Goal: Task Accomplishment & Management: Use online tool/utility

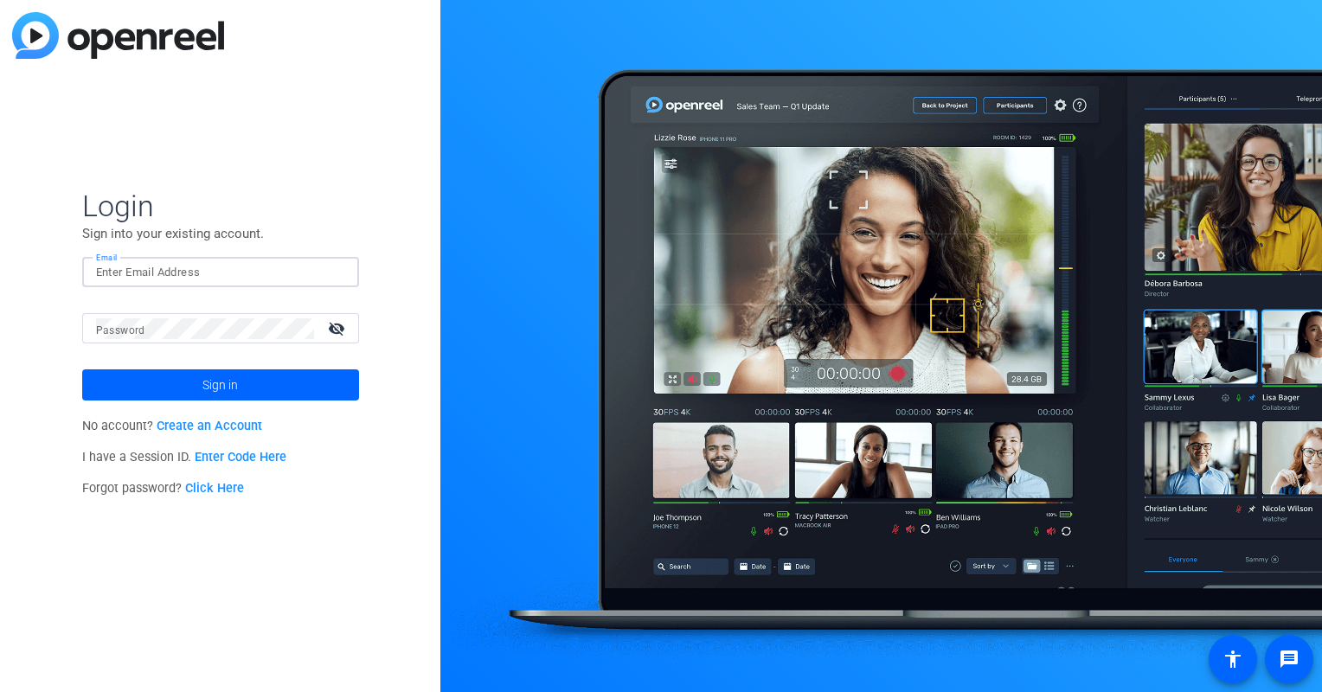
click at [265, 265] on input "Email" at bounding box center [220, 272] width 249 height 21
type input "[EMAIL_ADDRESS][DOMAIN_NAME]"
click at [160, 343] on div at bounding box center [205, 328] width 218 height 30
click at [184, 375] on span at bounding box center [220, 385] width 277 height 42
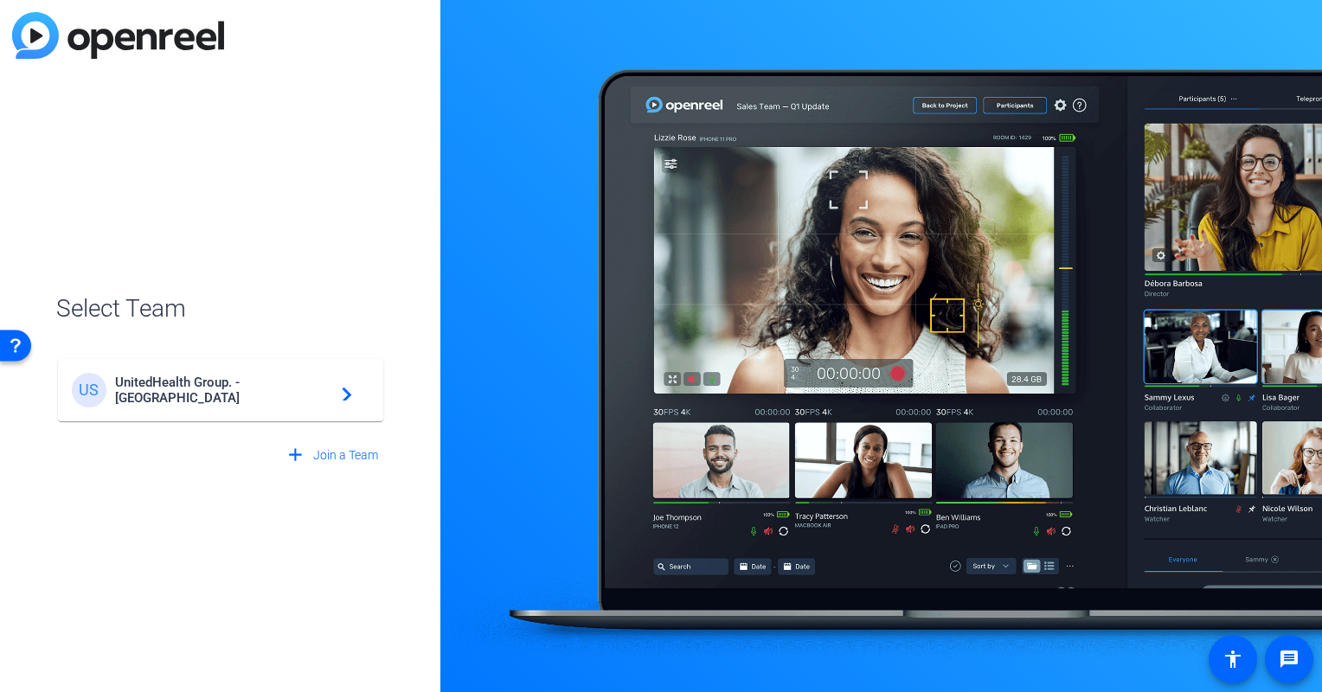
click at [204, 406] on div "US UnitedHealth Group. - Tilt Studios navigate_next" at bounding box center [221, 390] width 298 height 35
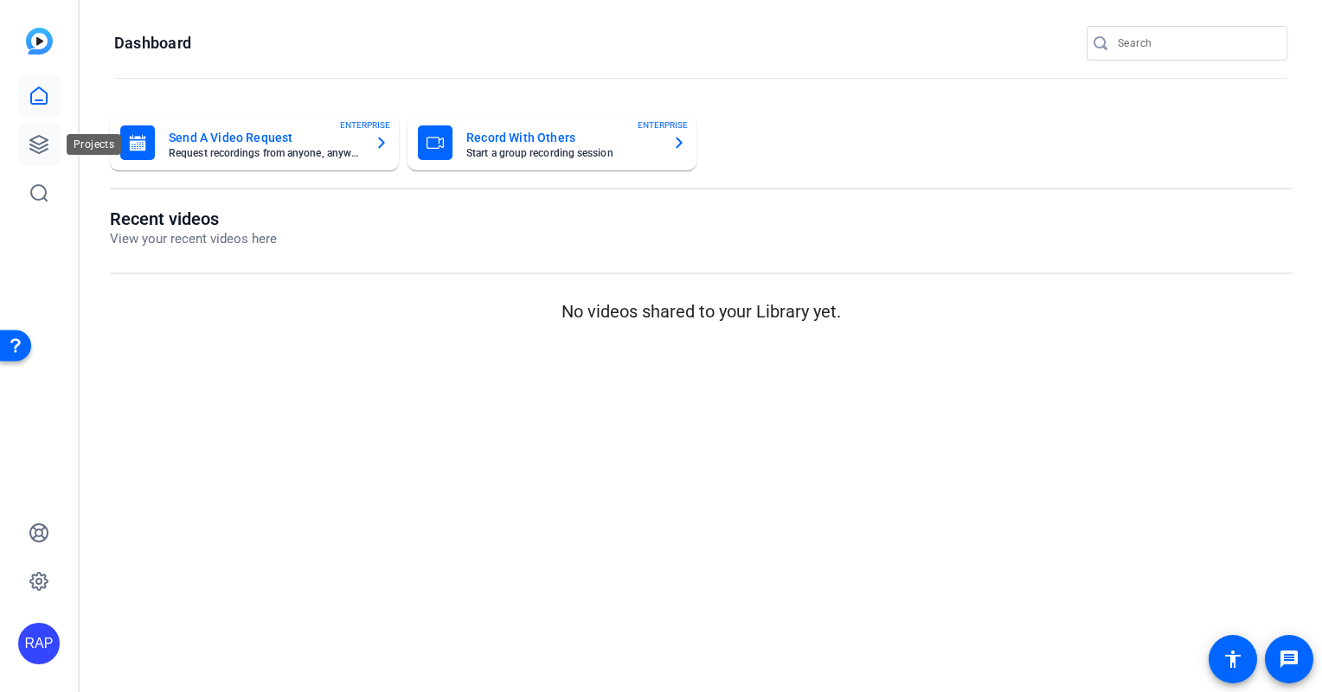
click at [53, 140] on link at bounding box center [39, 145] width 42 height 42
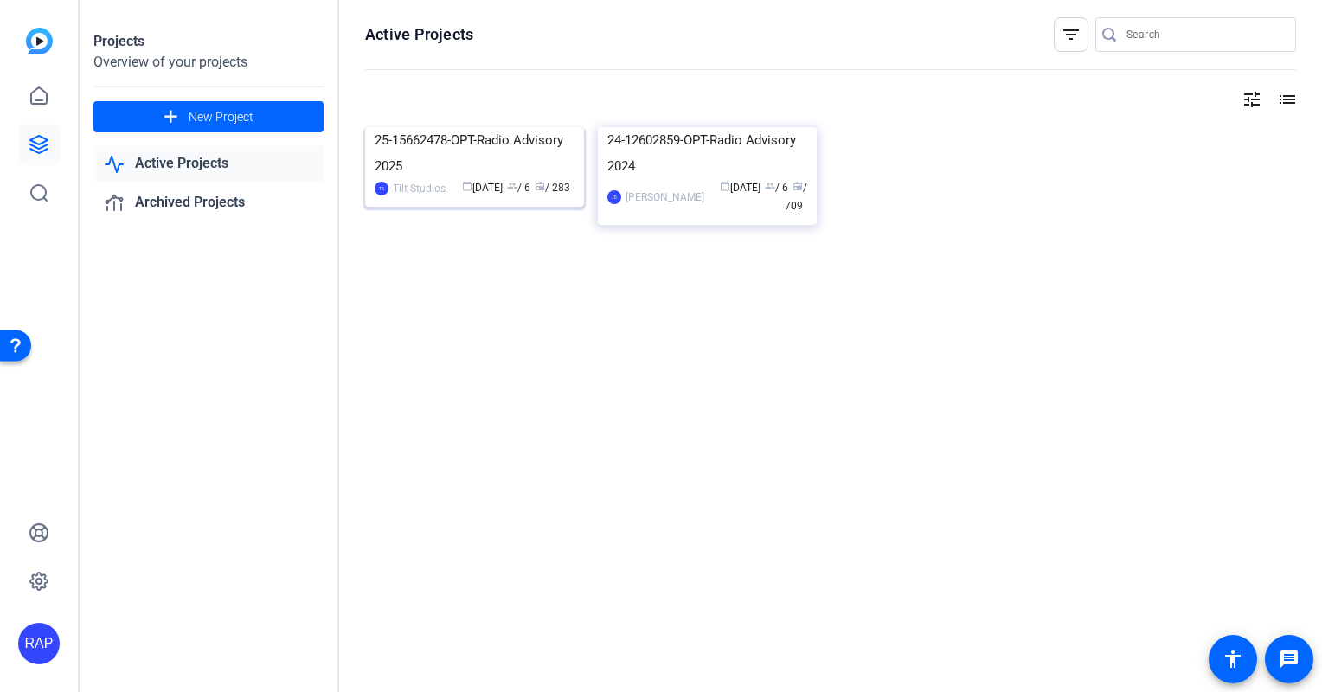
click at [426, 127] on img at bounding box center [474, 127] width 219 height 0
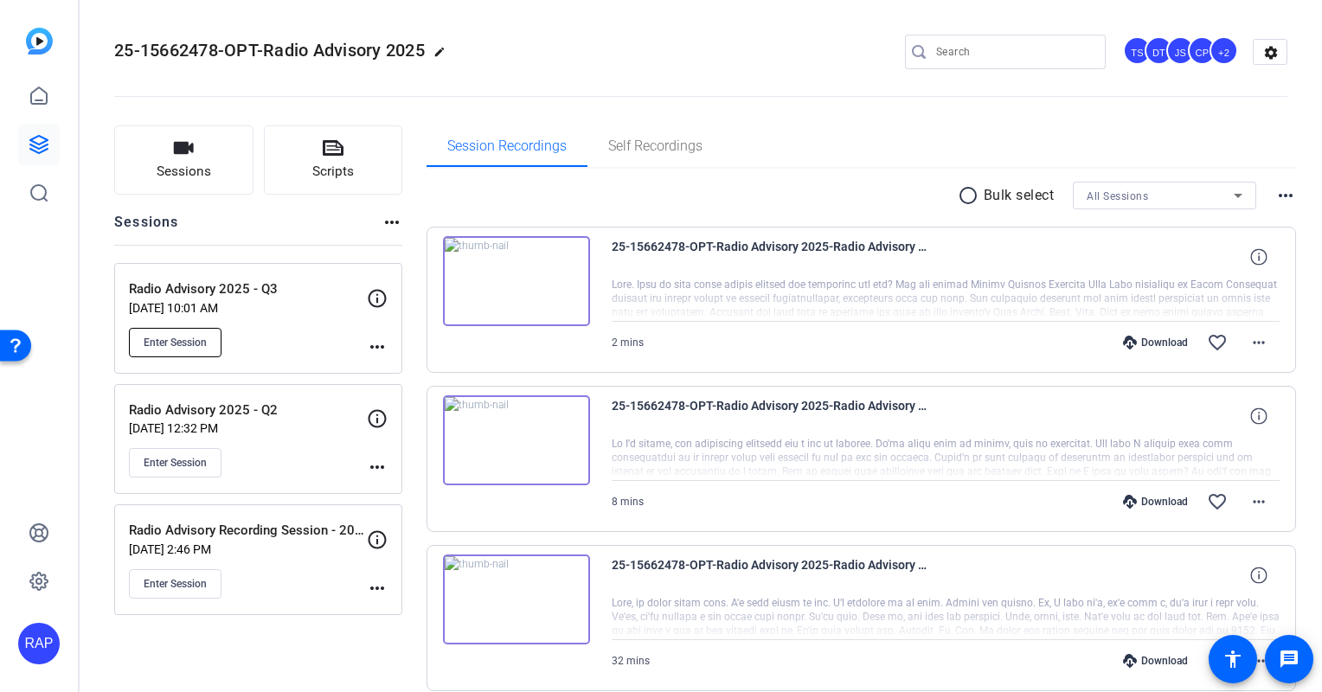
click at [202, 343] on span "Enter Session" at bounding box center [175, 343] width 63 height 14
click at [375, 338] on mat-icon "more_horiz" at bounding box center [377, 347] width 21 height 21
click at [387, 377] on span "Edit Session" at bounding box center [420, 371] width 79 height 21
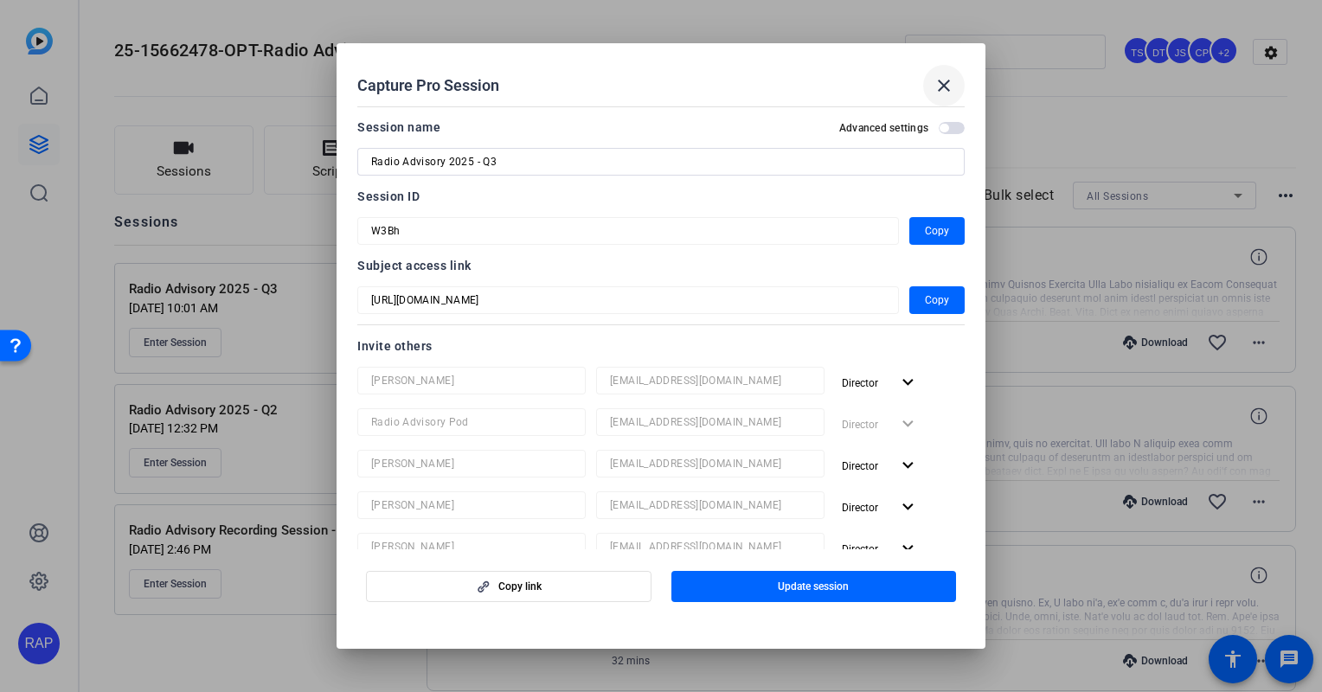
click at [945, 88] on mat-icon "close" at bounding box center [944, 85] width 21 height 21
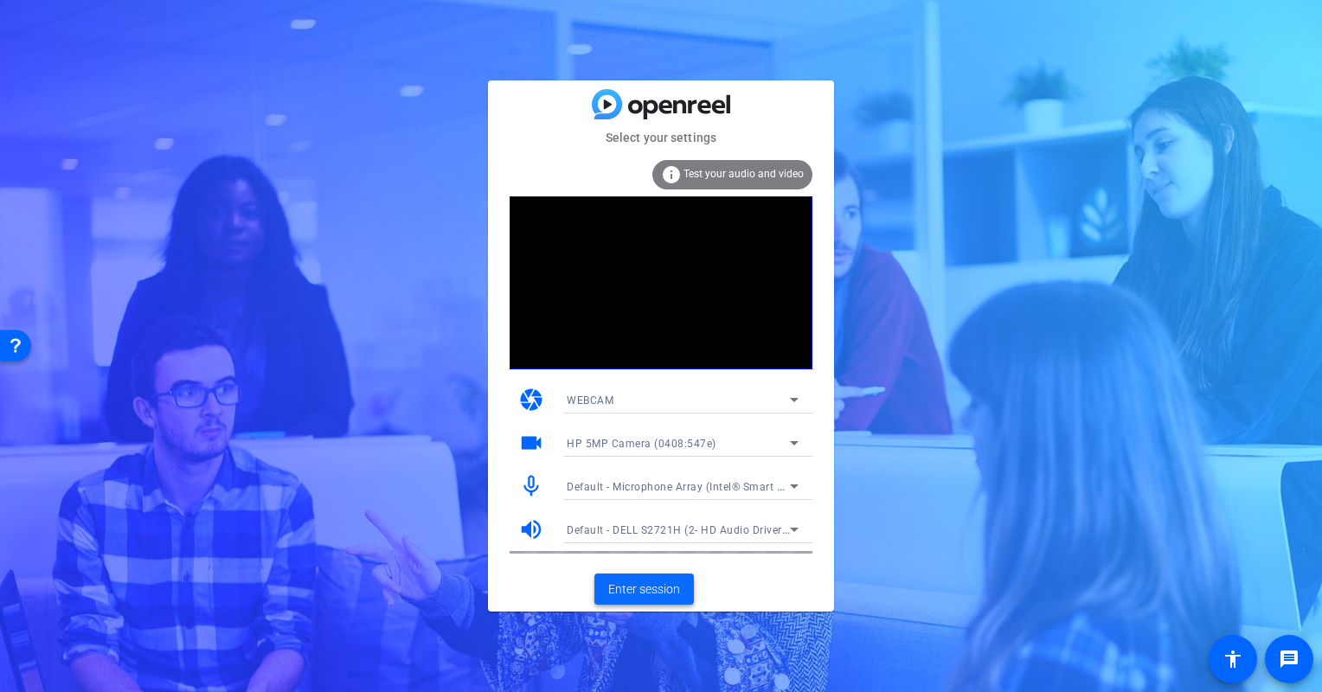
click at [654, 581] on span "Enter session" at bounding box center [644, 590] width 72 height 18
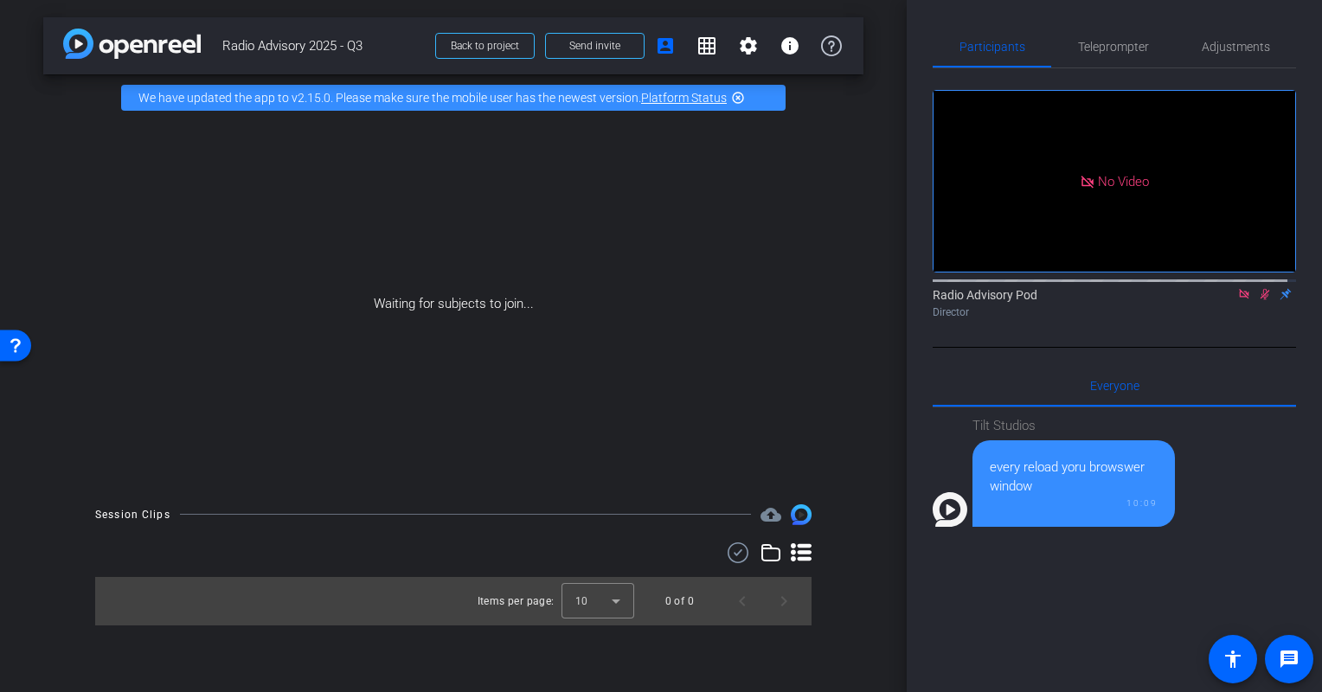
click at [1241, 300] on icon at bounding box center [1244, 294] width 14 height 12
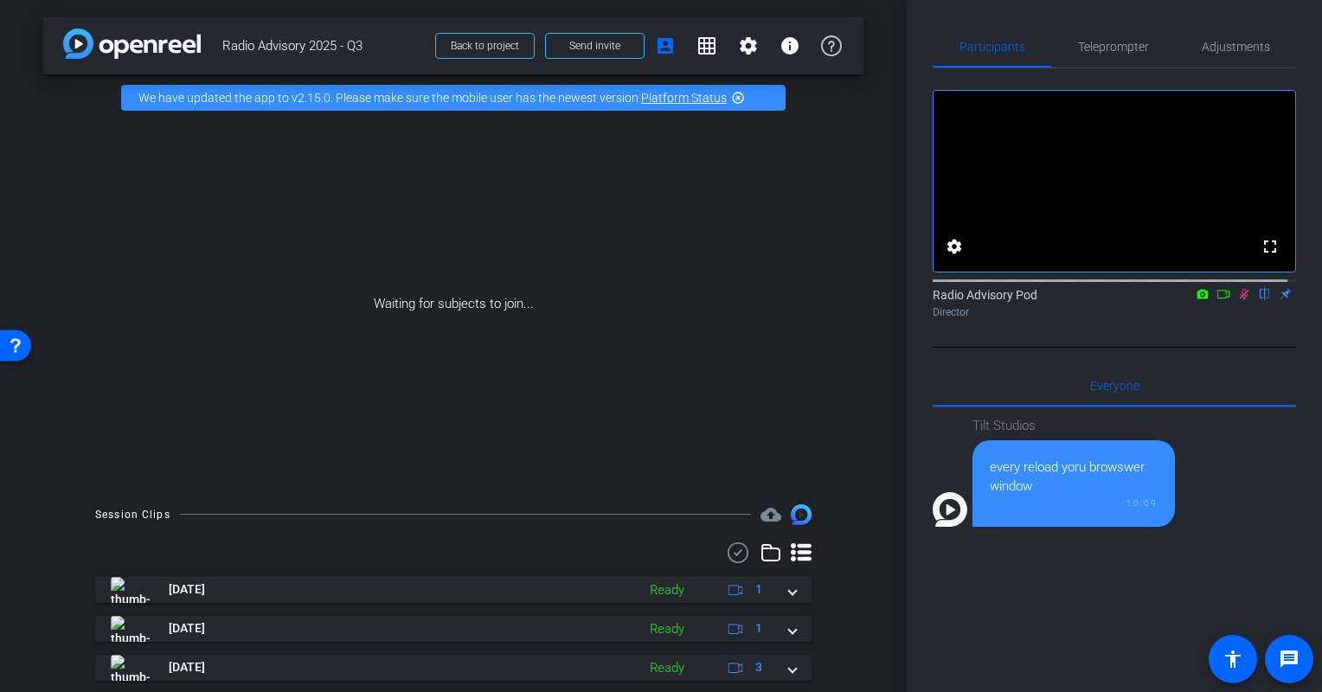
click at [736, 88] on div "We have updated the app to v2.15.0. Please make sure the mobile user has the ne…" at bounding box center [453, 98] width 664 height 26
click at [735, 99] on mat-icon "highlight_off" at bounding box center [738, 98] width 14 height 14
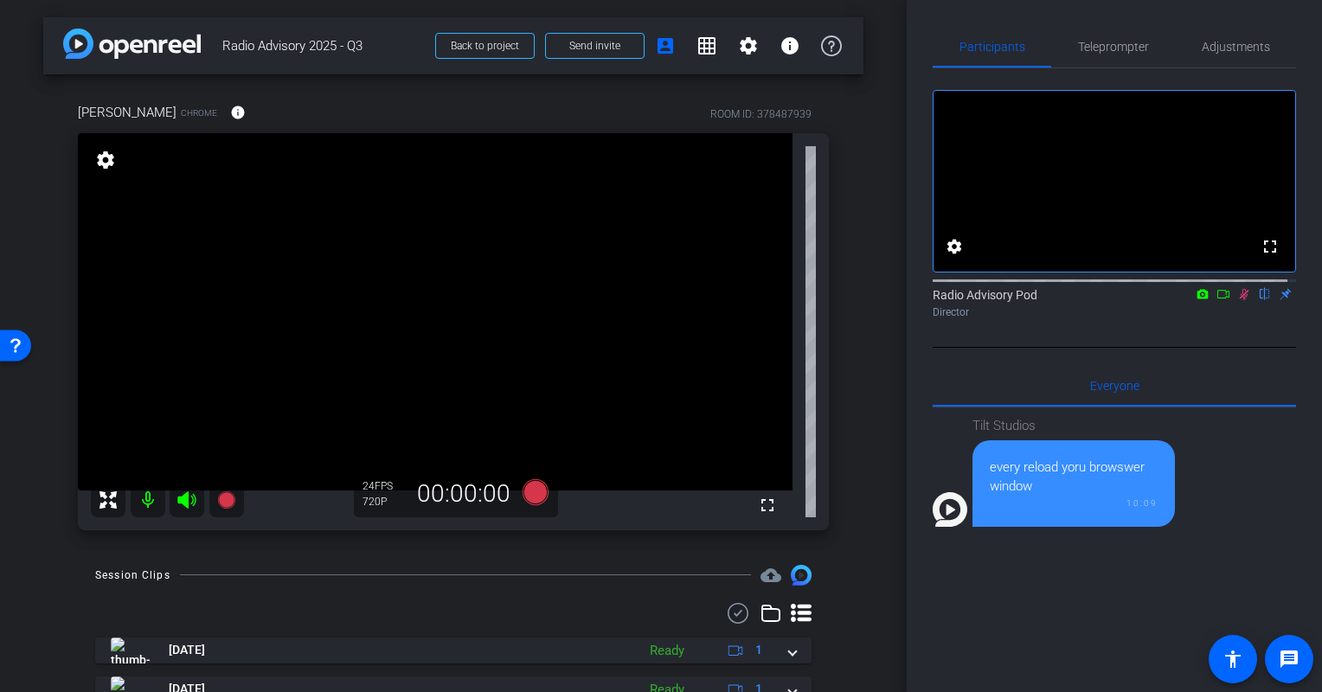
click at [1237, 300] on icon at bounding box center [1244, 294] width 14 height 12
click at [529, 491] on icon at bounding box center [536, 492] width 26 height 26
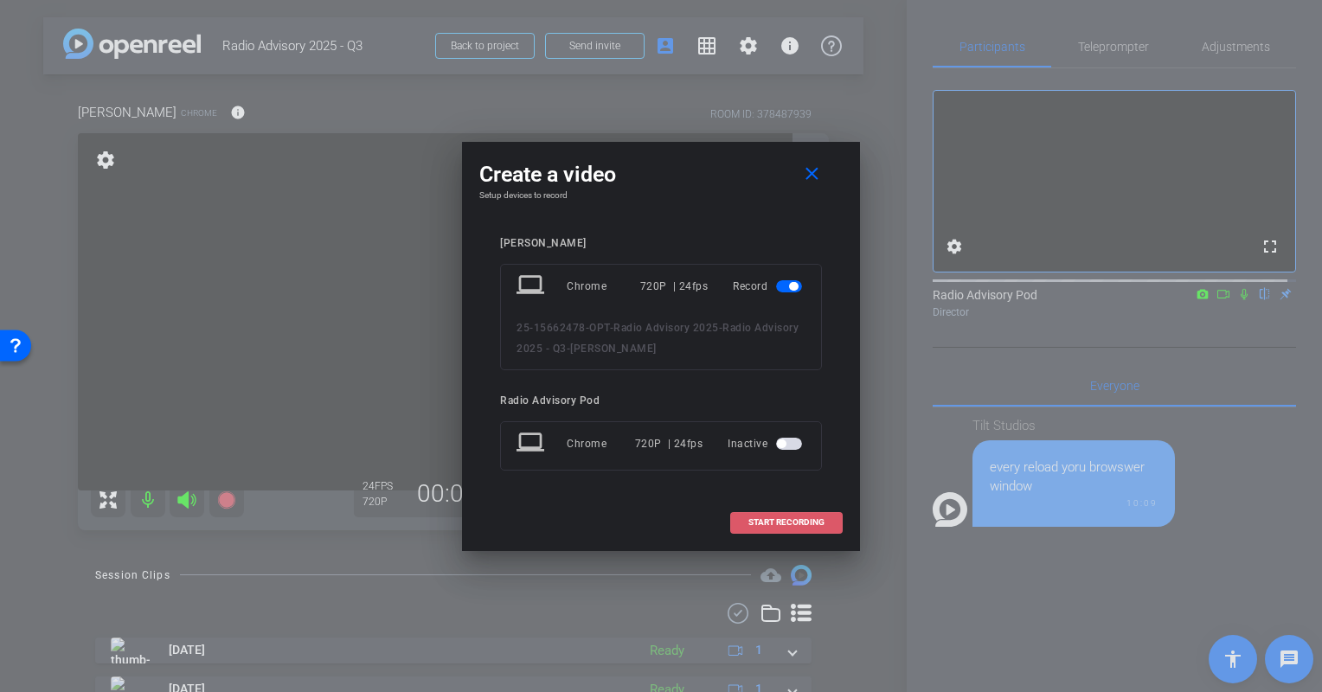
click at [789, 522] on span "START RECORDING" at bounding box center [786, 522] width 76 height 9
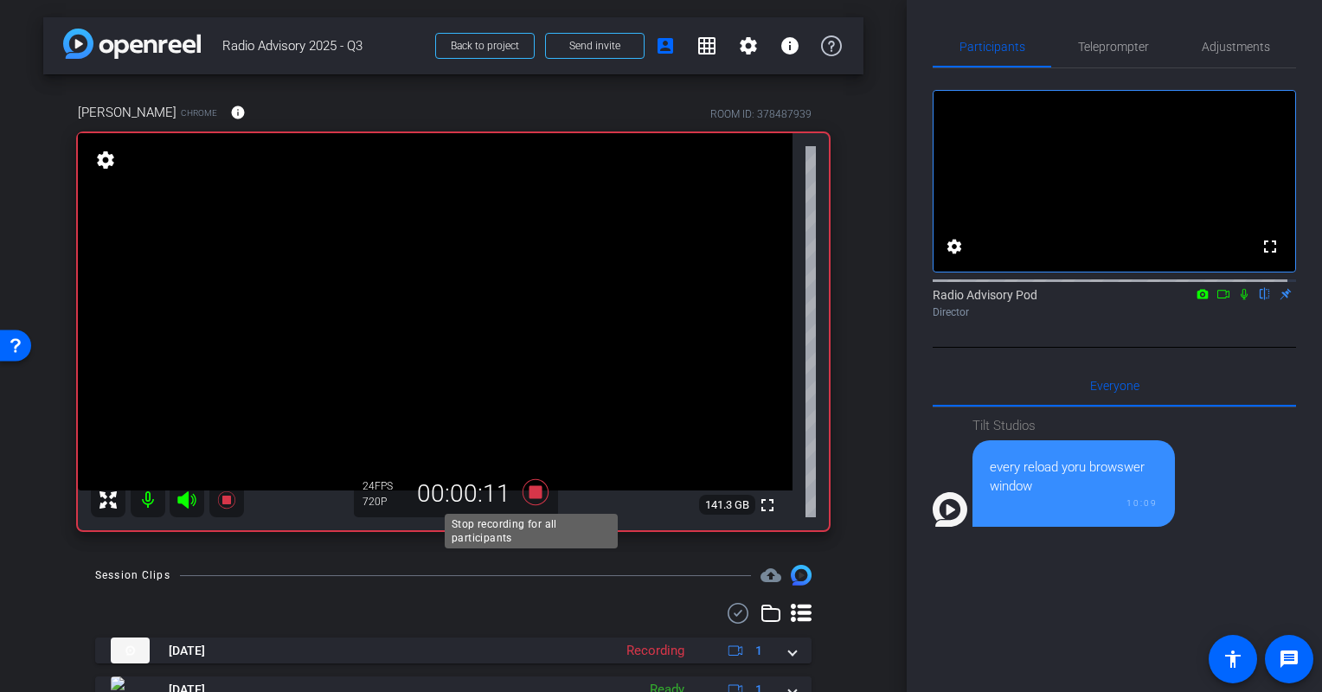
click at [531, 493] on icon at bounding box center [536, 492] width 26 height 26
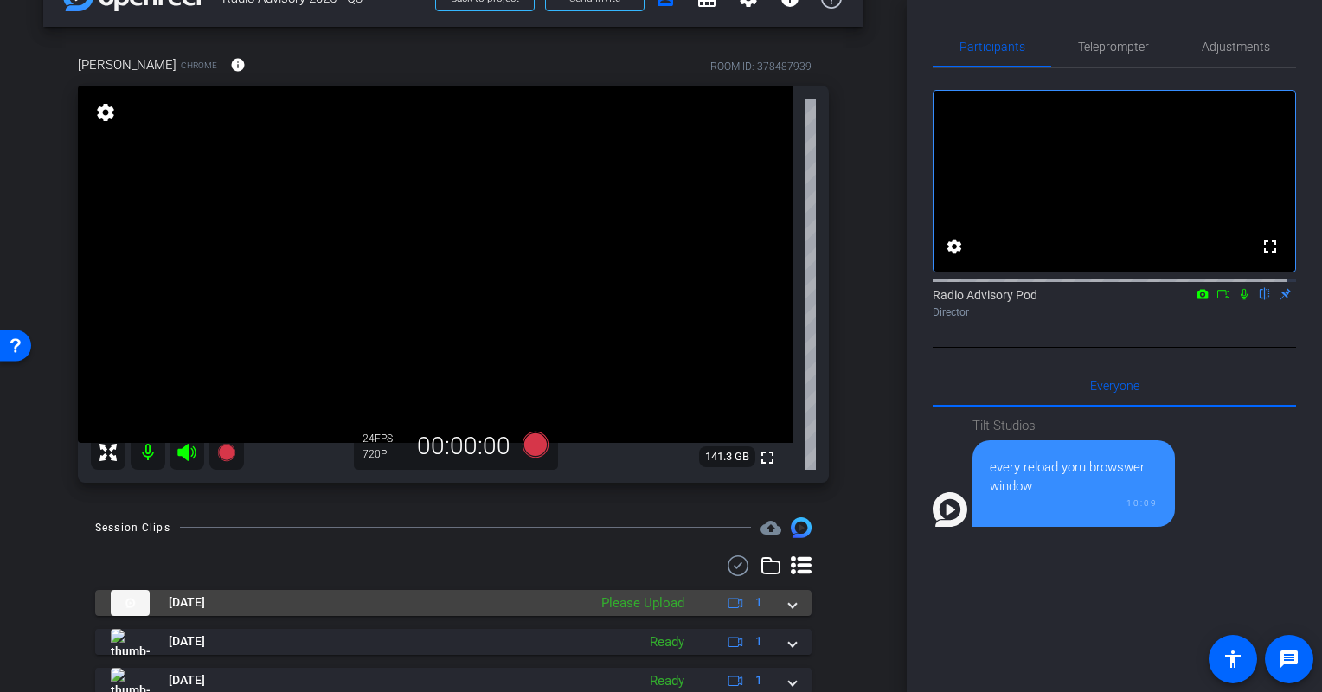
scroll to position [87, 0]
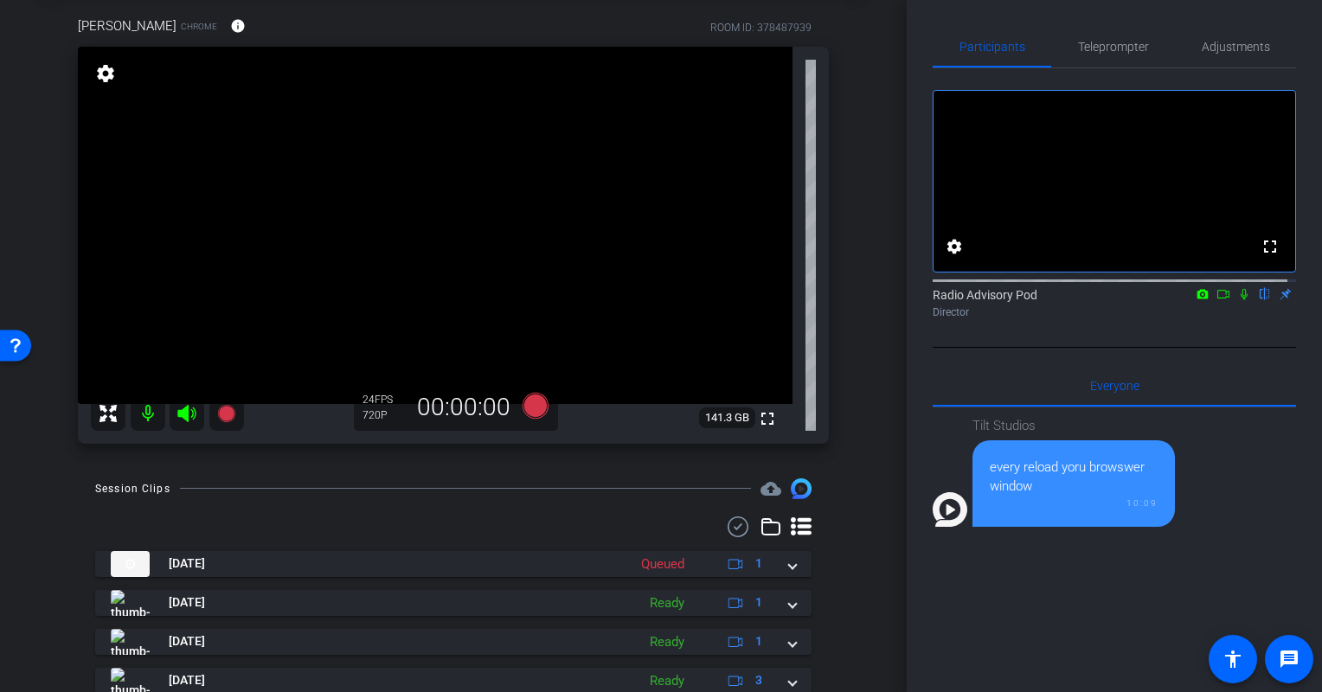
click at [40, 532] on div "arrow_back Radio Advisory 2025 - Q3 Back to project Send invite account_box gri…" at bounding box center [453, 259] width 907 height 692
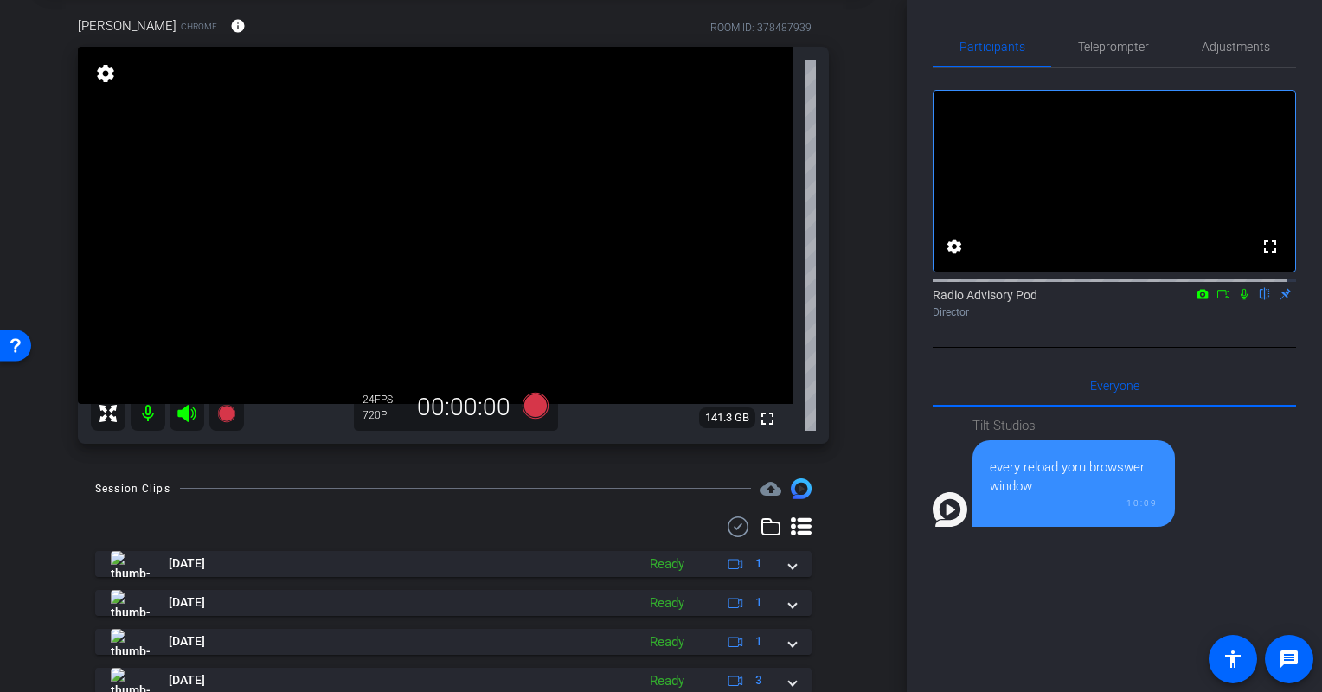
click at [0, 548] on html "Accessibility Screen-Reader Guide, Feedback, and Issue Reporting | New window m…" at bounding box center [661, 346] width 1322 height 692
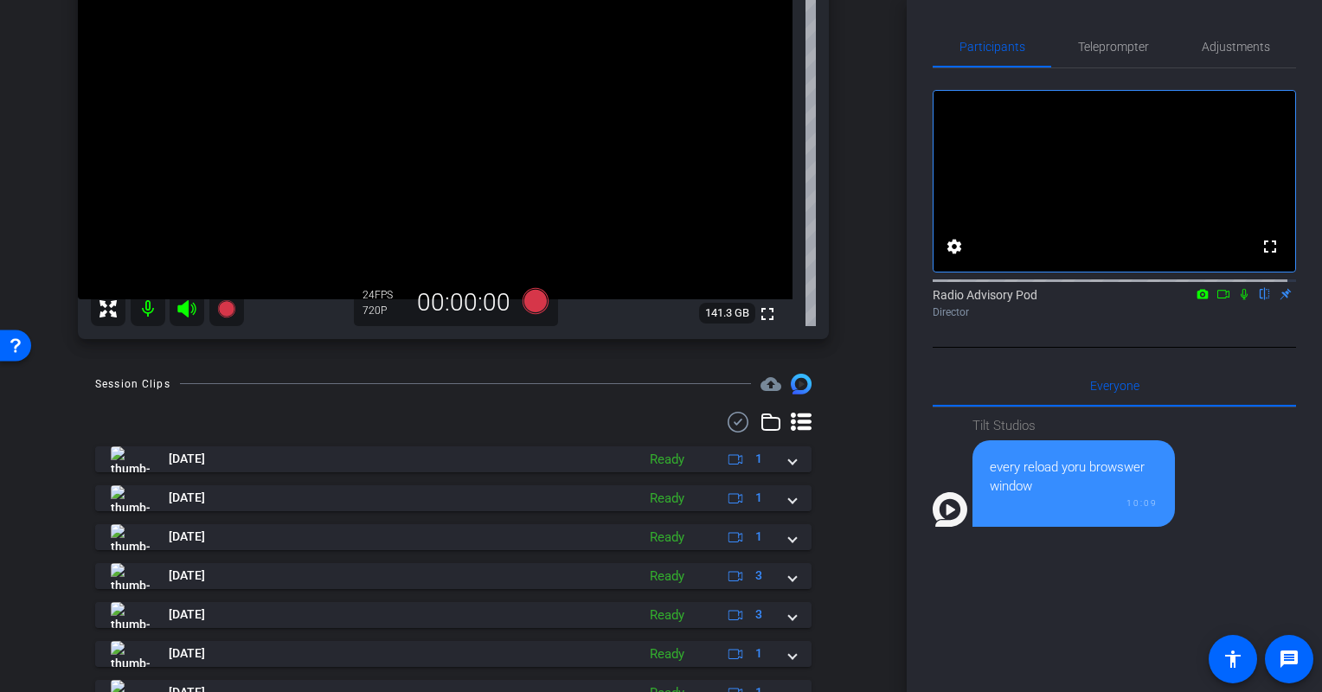
scroll to position [173, 0]
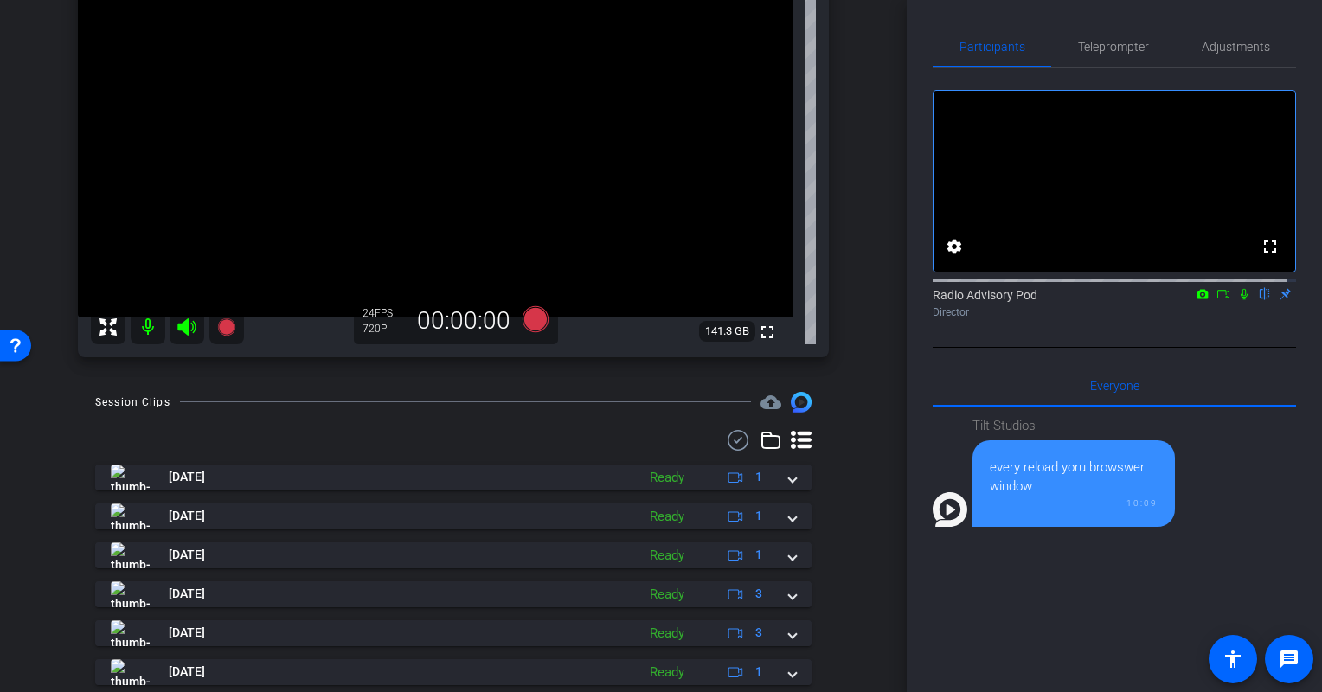
click at [55, 477] on div "Session Clips cloud_upload Sep 25, 2025 Ready 1 Sep 15, 2025 Ready 1 Sep 15, 20…" at bounding box center [453, 647] width 820 height 510
click at [1237, 300] on icon at bounding box center [1244, 294] width 14 height 12
click at [1216, 300] on icon at bounding box center [1223, 294] width 14 height 12
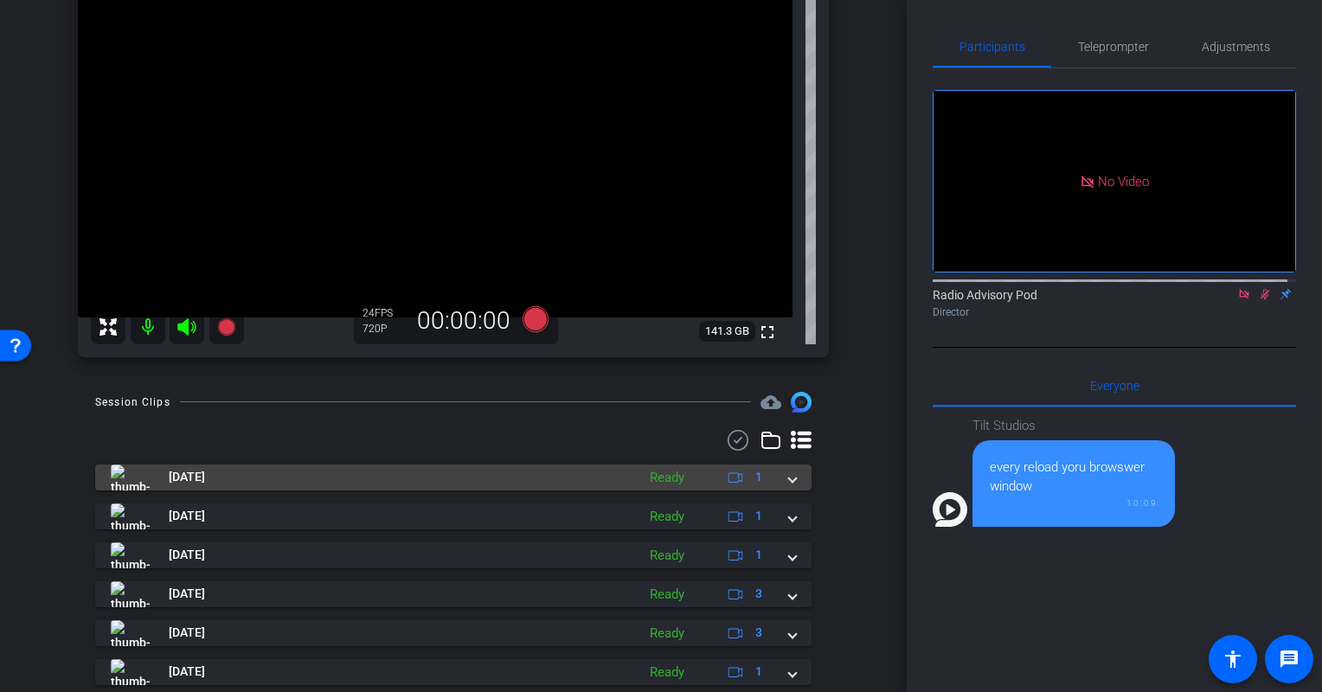
click at [293, 484] on mat-panel-title "Sep 25, 2025" at bounding box center [369, 478] width 516 height 26
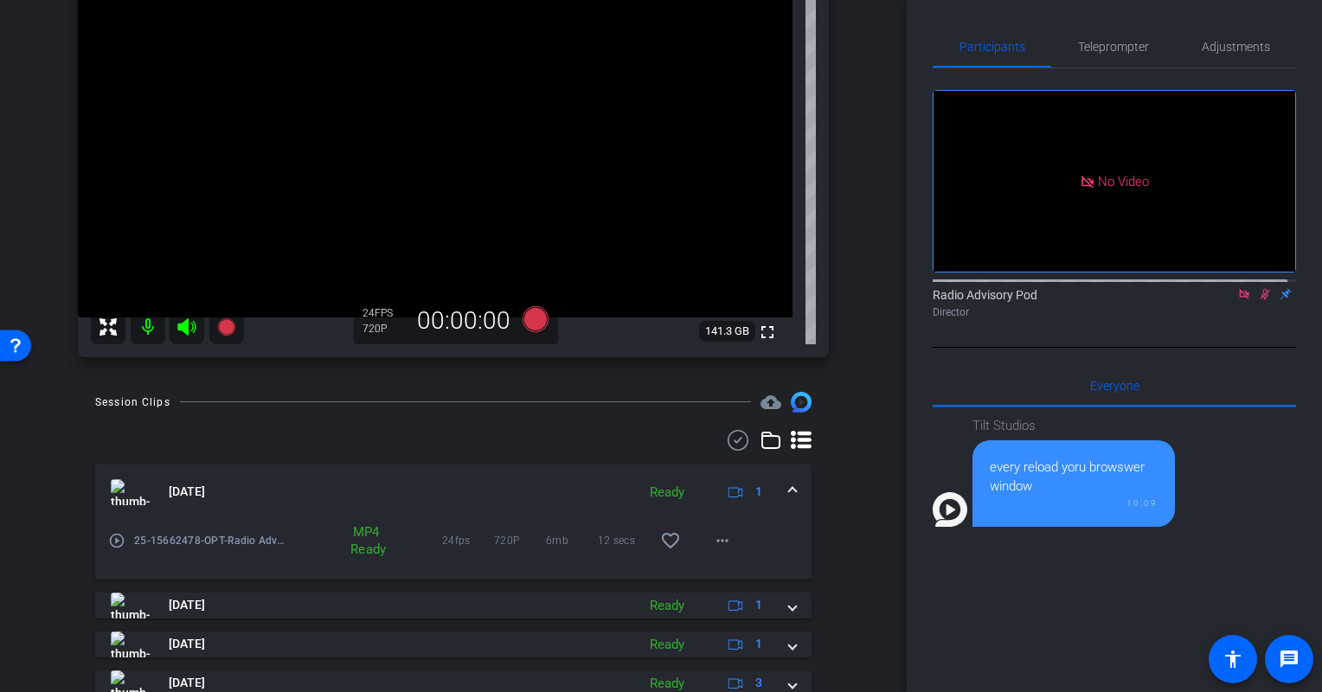
click at [118, 537] on mat-icon "play_circle_outline" at bounding box center [116, 540] width 17 height 17
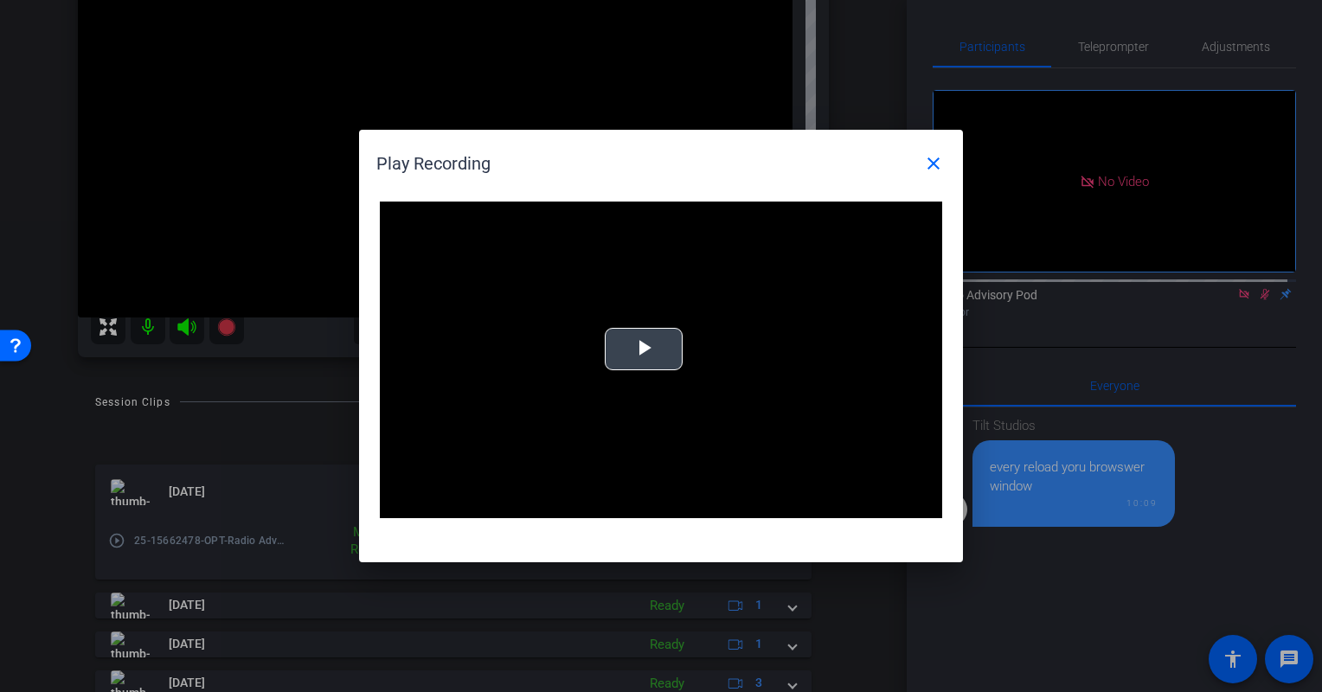
click at [644, 350] on span "Video Player" at bounding box center [644, 350] width 0 height 0
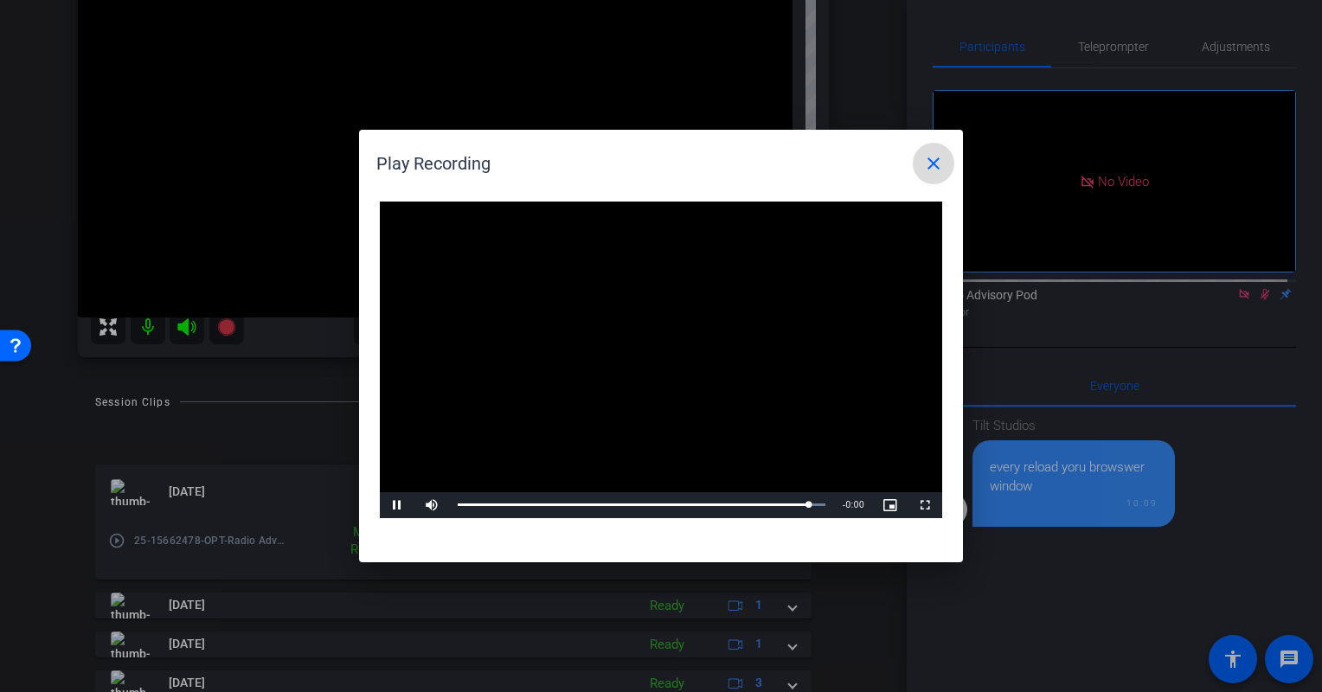
click at [927, 164] on mat-icon "close" at bounding box center [933, 163] width 21 height 21
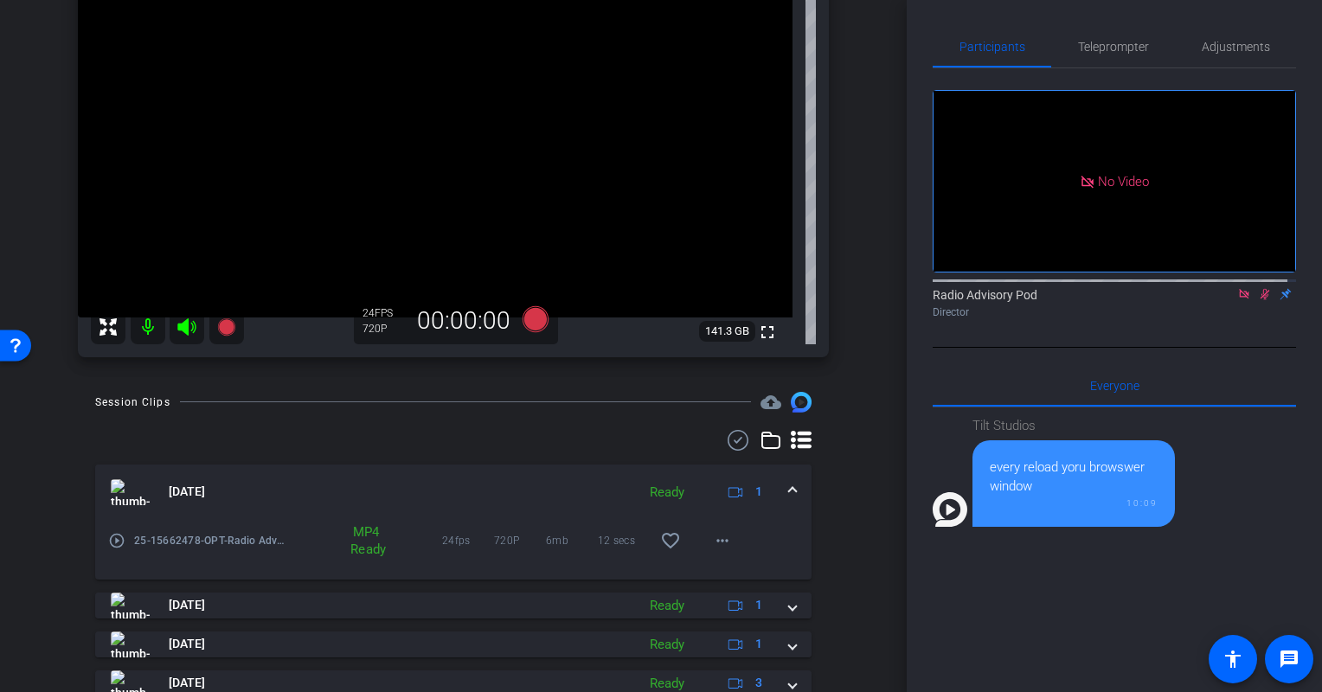
click at [1261, 300] on icon at bounding box center [1266, 294] width 10 height 11
click at [1237, 300] on icon at bounding box center [1244, 294] width 14 height 12
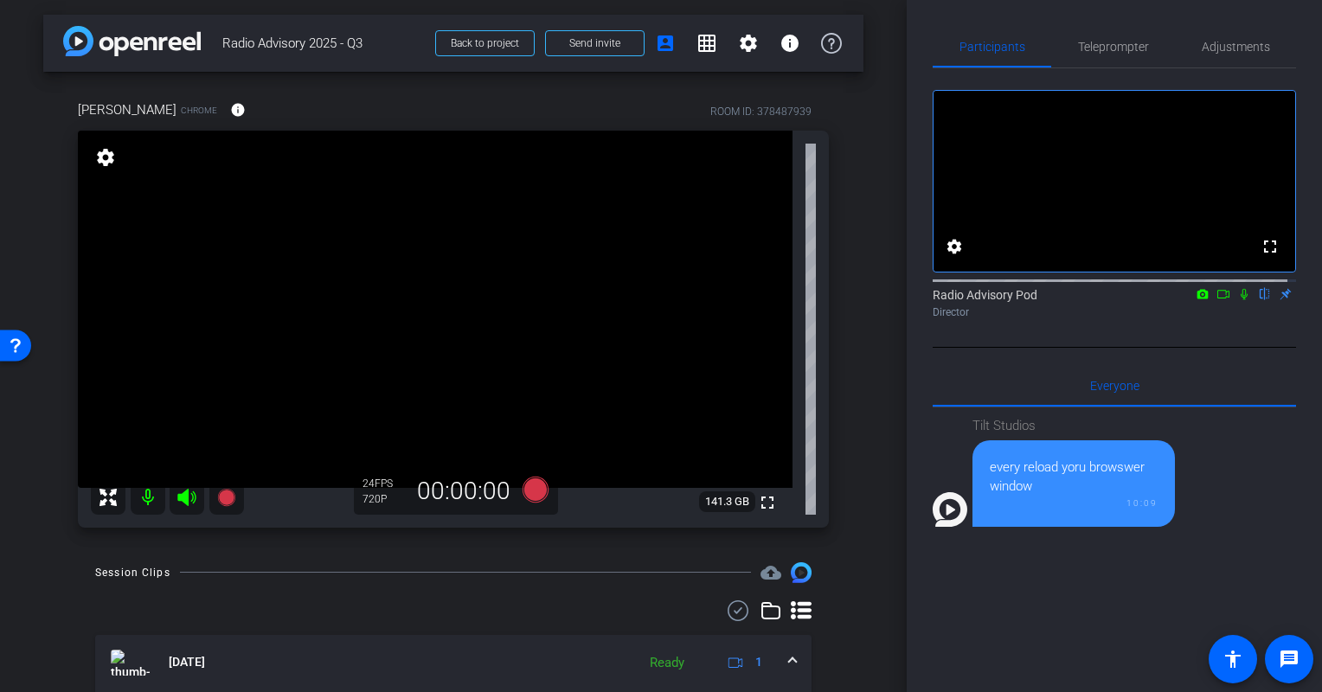
scroll to position [0, 0]
click at [24, 568] on div "arrow_back Radio Advisory 2025 - Q3 Back to project Send invite account_box gri…" at bounding box center [453, 346] width 907 height 692
